Goal: Navigation & Orientation: Find specific page/section

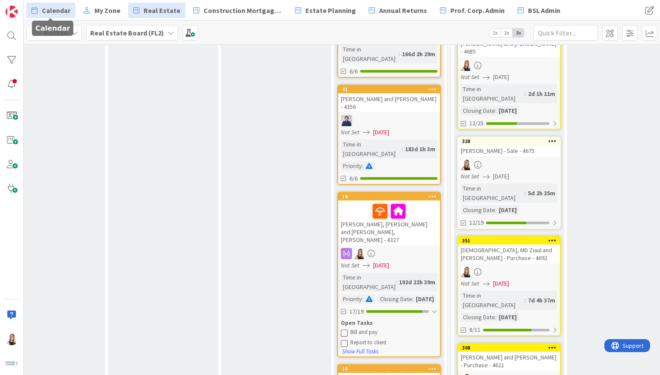
click at [50, 11] on span "Calendar" at bounding box center [56, 10] width 28 height 10
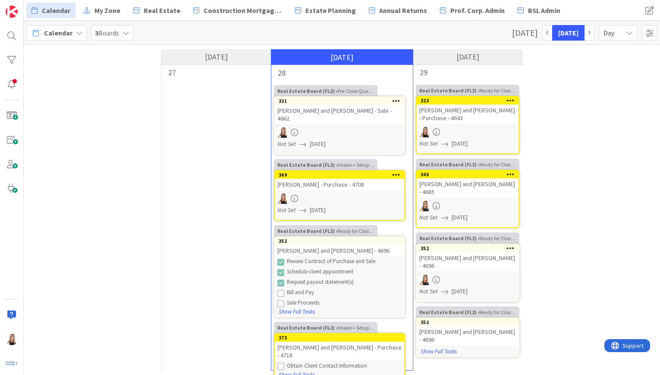
click at [484, 134] on div at bounding box center [468, 131] width 102 height 11
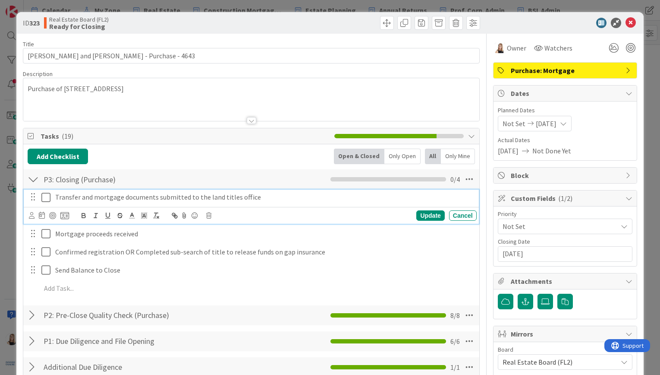
click at [46, 199] on icon at bounding box center [47, 197] width 13 height 10
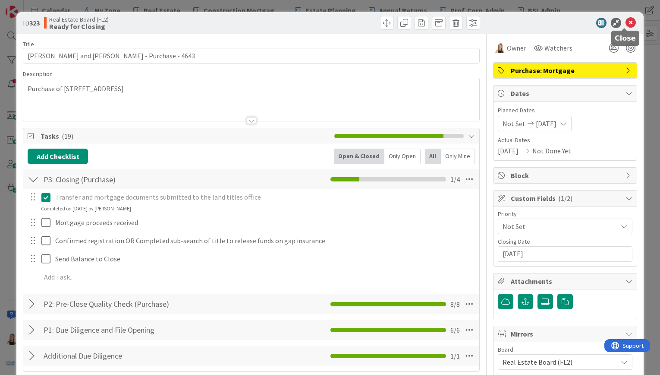
click at [625, 28] on div at bounding box center [625, 29] width 6 height 3
click at [626, 25] on icon at bounding box center [631, 23] width 10 height 10
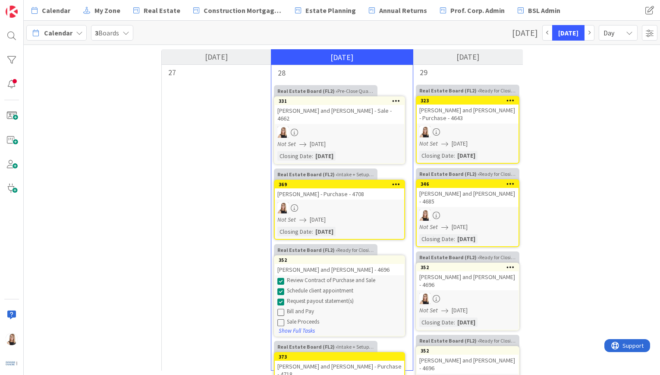
click at [486, 131] on div at bounding box center [468, 131] width 102 height 11
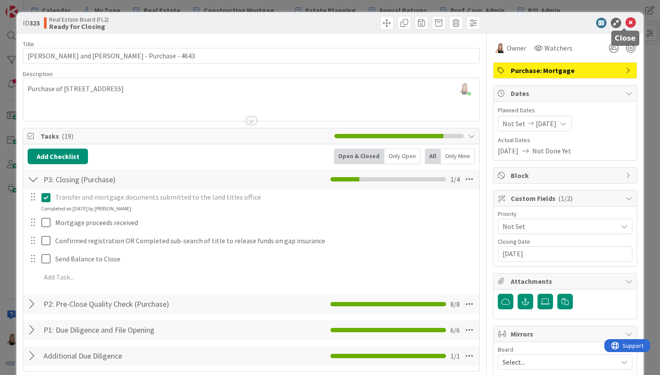
click at [626, 23] on icon at bounding box center [631, 23] width 10 height 10
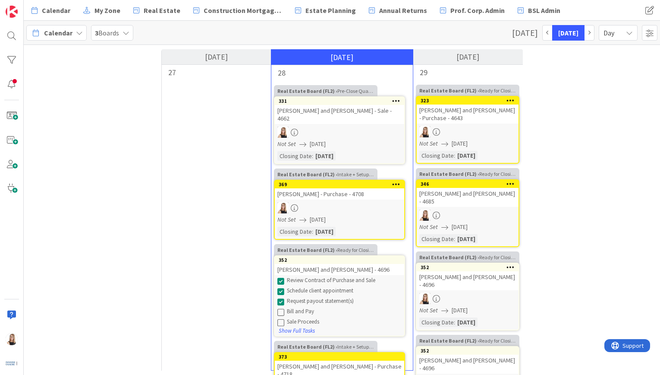
click at [488, 213] on div at bounding box center [468, 214] width 102 height 11
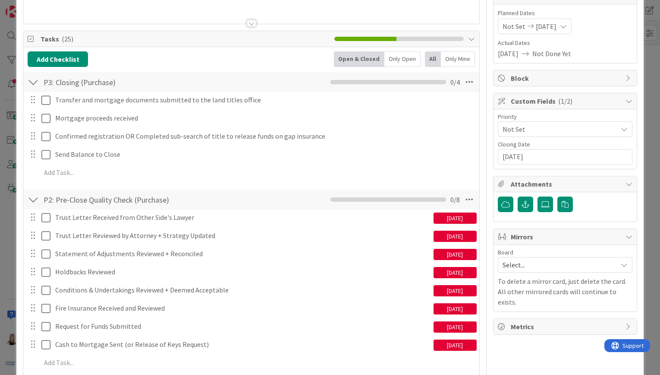
scroll to position [98, 0]
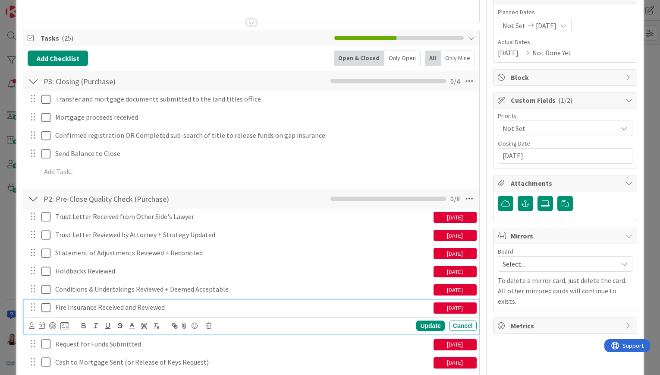
click at [46, 309] on icon at bounding box center [47, 307] width 13 height 10
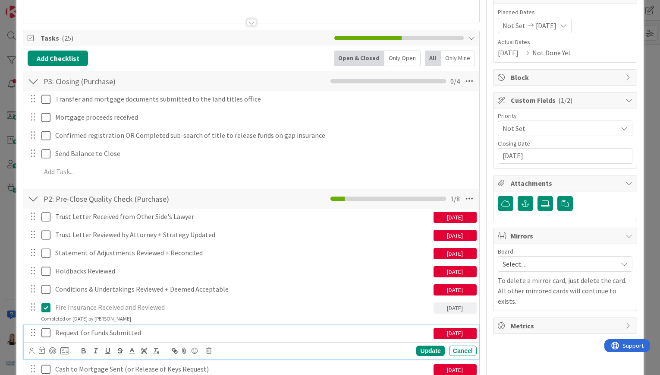
click at [46, 334] on icon at bounding box center [47, 332] width 13 height 10
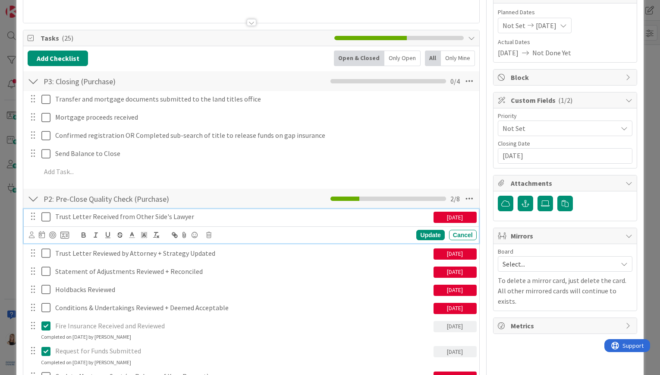
click at [46, 217] on icon at bounding box center [47, 216] width 13 height 10
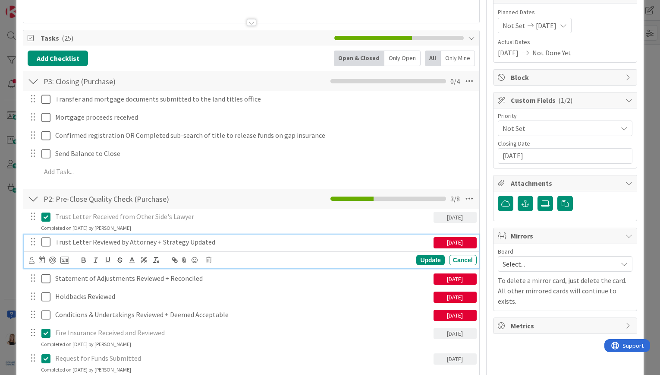
click at [46, 240] on icon at bounding box center [47, 242] width 13 height 10
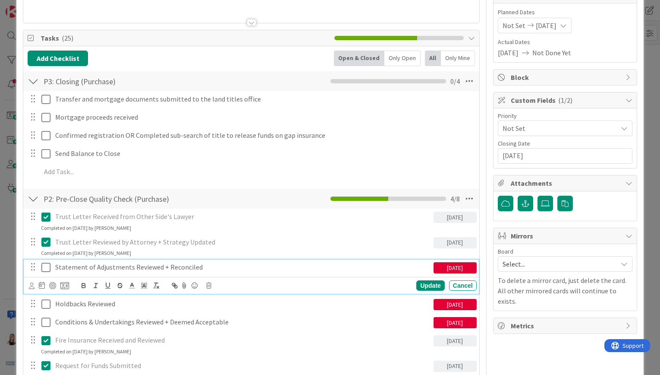
click at [52, 269] on div "Statement of Adjustments Reviewed + Reconciled" at bounding box center [243, 266] width 382 height 15
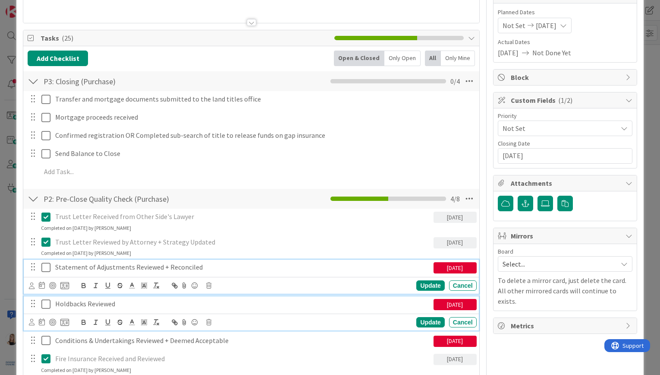
click at [46, 305] on icon at bounding box center [47, 304] width 13 height 10
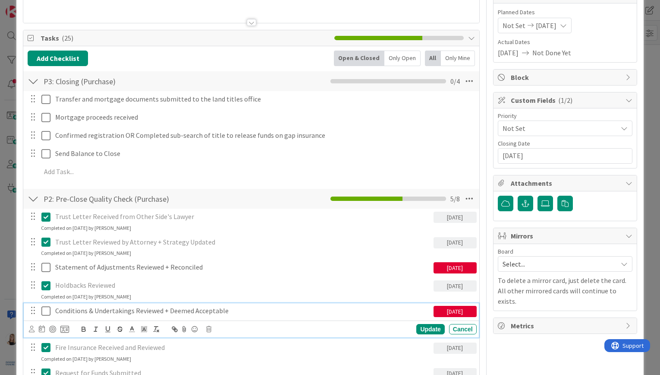
click at [43, 309] on icon at bounding box center [47, 311] width 13 height 10
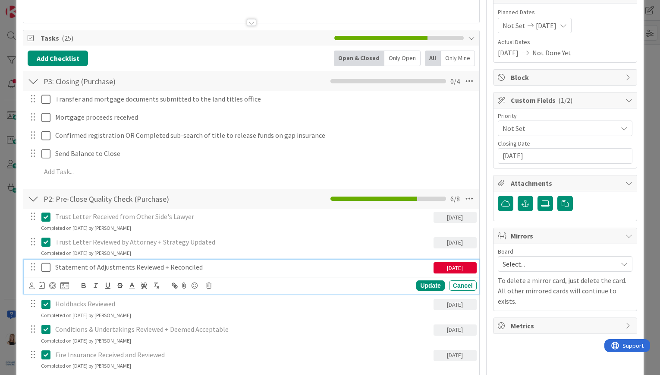
click at [43, 268] on icon at bounding box center [47, 267] width 13 height 10
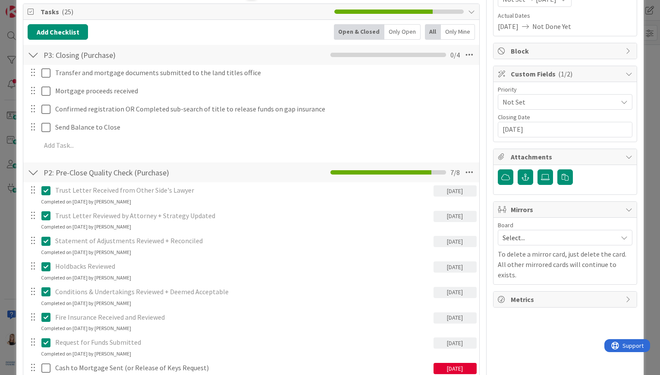
scroll to position [258, 0]
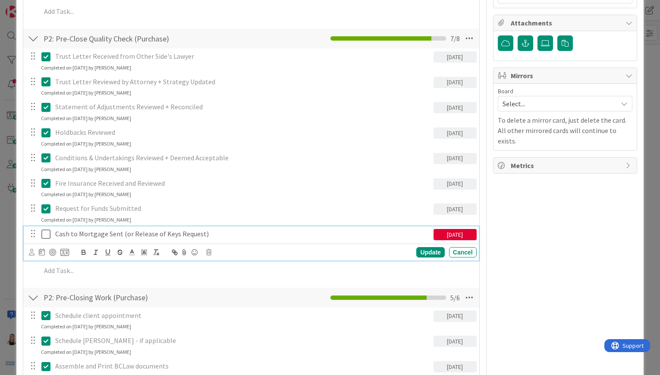
click at [43, 234] on icon at bounding box center [47, 234] width 13 height 10
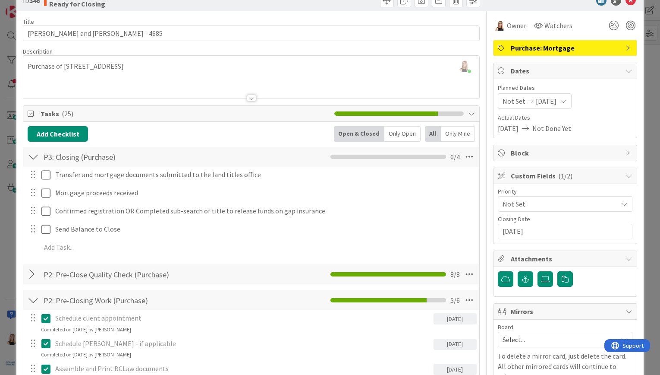
scroll to position [0, 0]
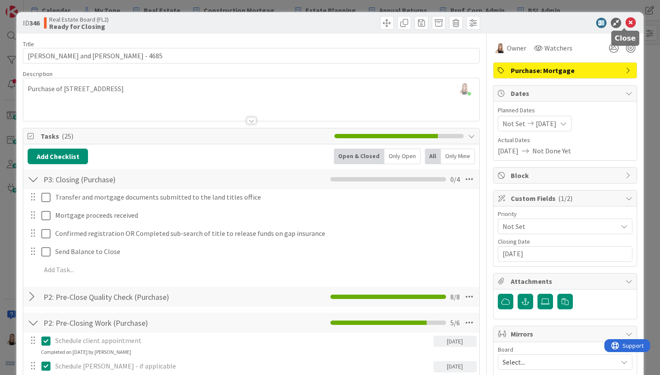
click at [627, 22] on icon at bounding box center [631, 23] width 10 height 10
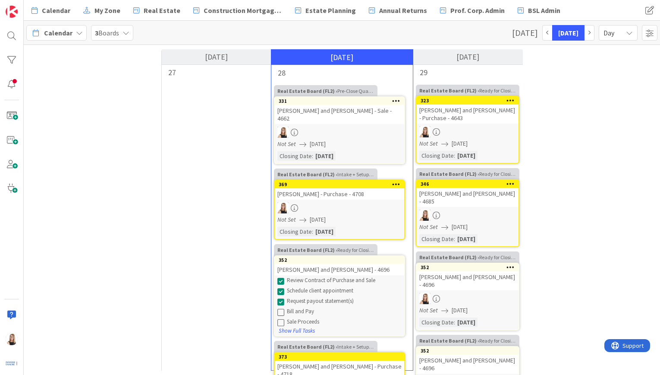
click at [362, 139] on div "Not Set [DATE]" at bounding box center [341, 143] width 127 height 9
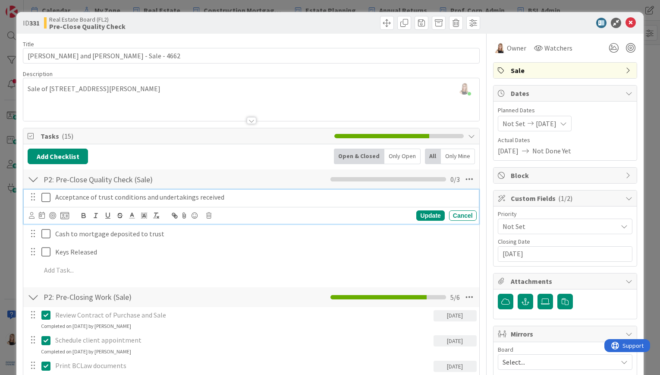
click at [48, 200] on icon at bounding box center [47, 197] width 13 height 10
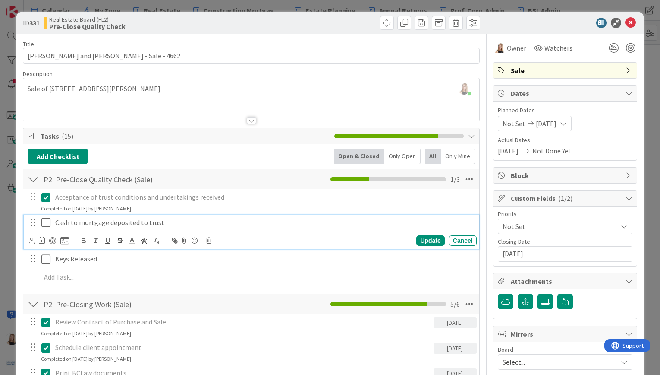
click at [49, 224] on icon at bounding box center [47, 222] width 13 height 10
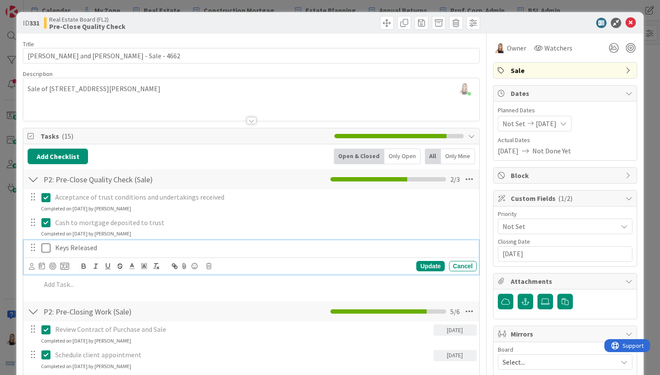
click at [49, 250] on icon at bounding box center [47, 248] width 13 height 10
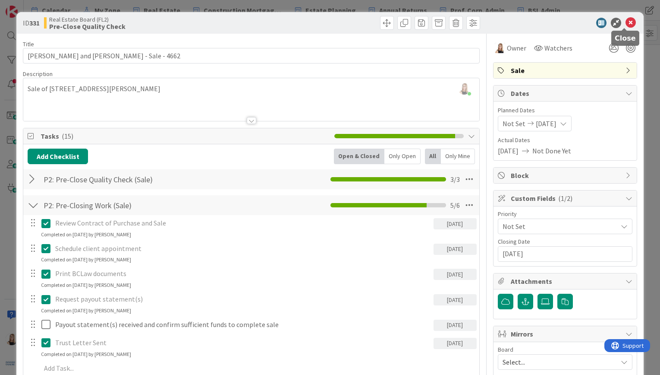
click at [626, 20] on icon at bounding box center [631, 23] width 10 height 10
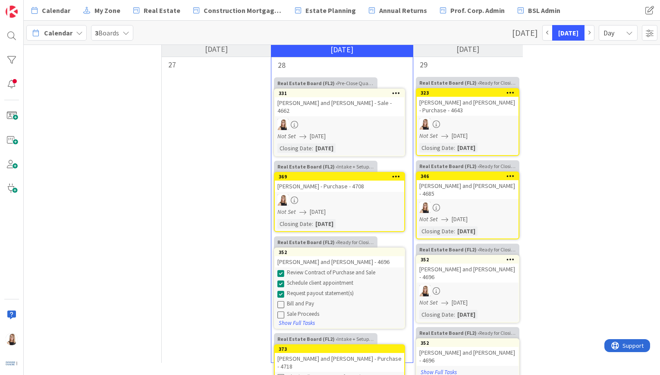
scroll to position [14, 0]
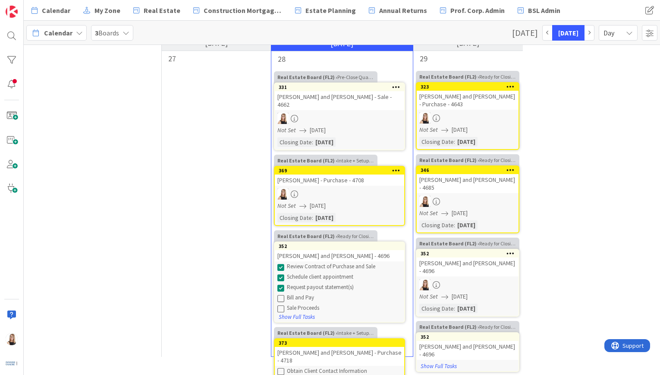
click at [468, 292] on span "[DATE]" at bounding box center [460, 296] width 16 height 9
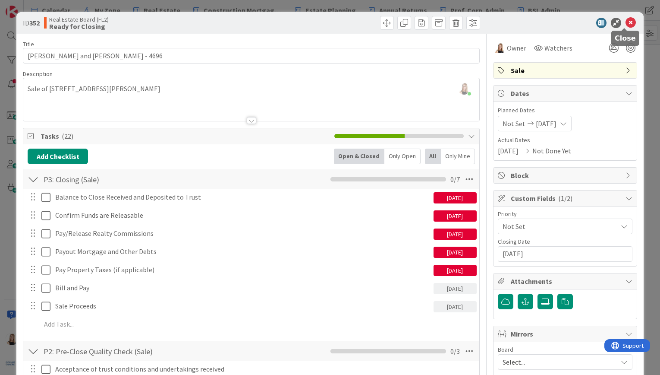
click at [626, 21] on icon at bounding box center [631, 23] width 10 height 10
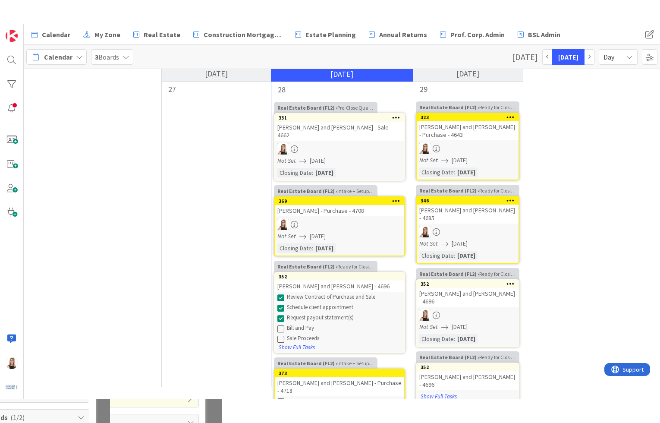
scroll to position [14, 0]
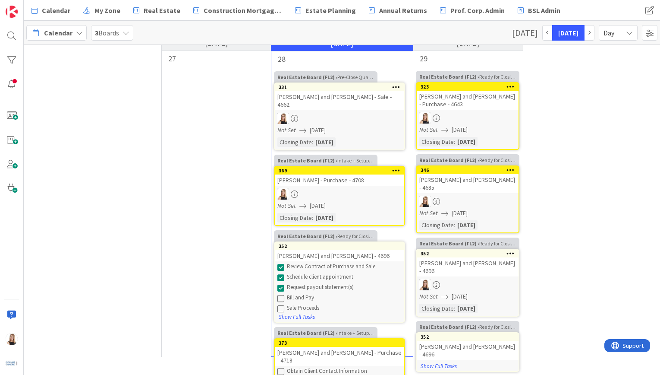
drag, startPoint x: 474, startPoint y: 372, endPoint x: 477, endPoint y: 413, distance: 40.3
click at [477, 374] on html "Calendar My Zone Real Estate Construction Mortgages - Draws Estate Planning Ann…" at bounding box center [330, 187] width 660 height 375
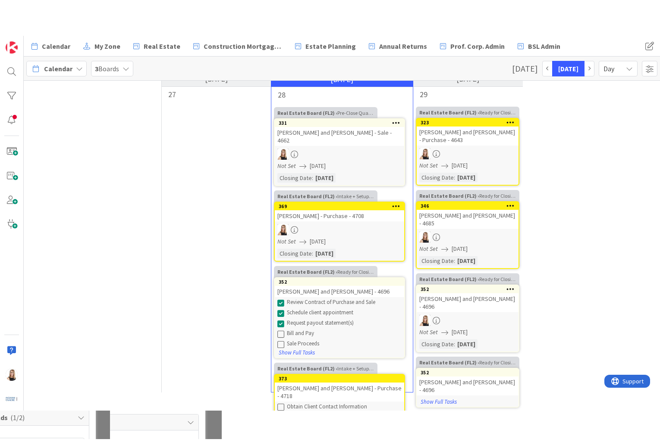
scroll to position [0, 0]
